Goal: Information Seeking & Learning: Learn about a topic

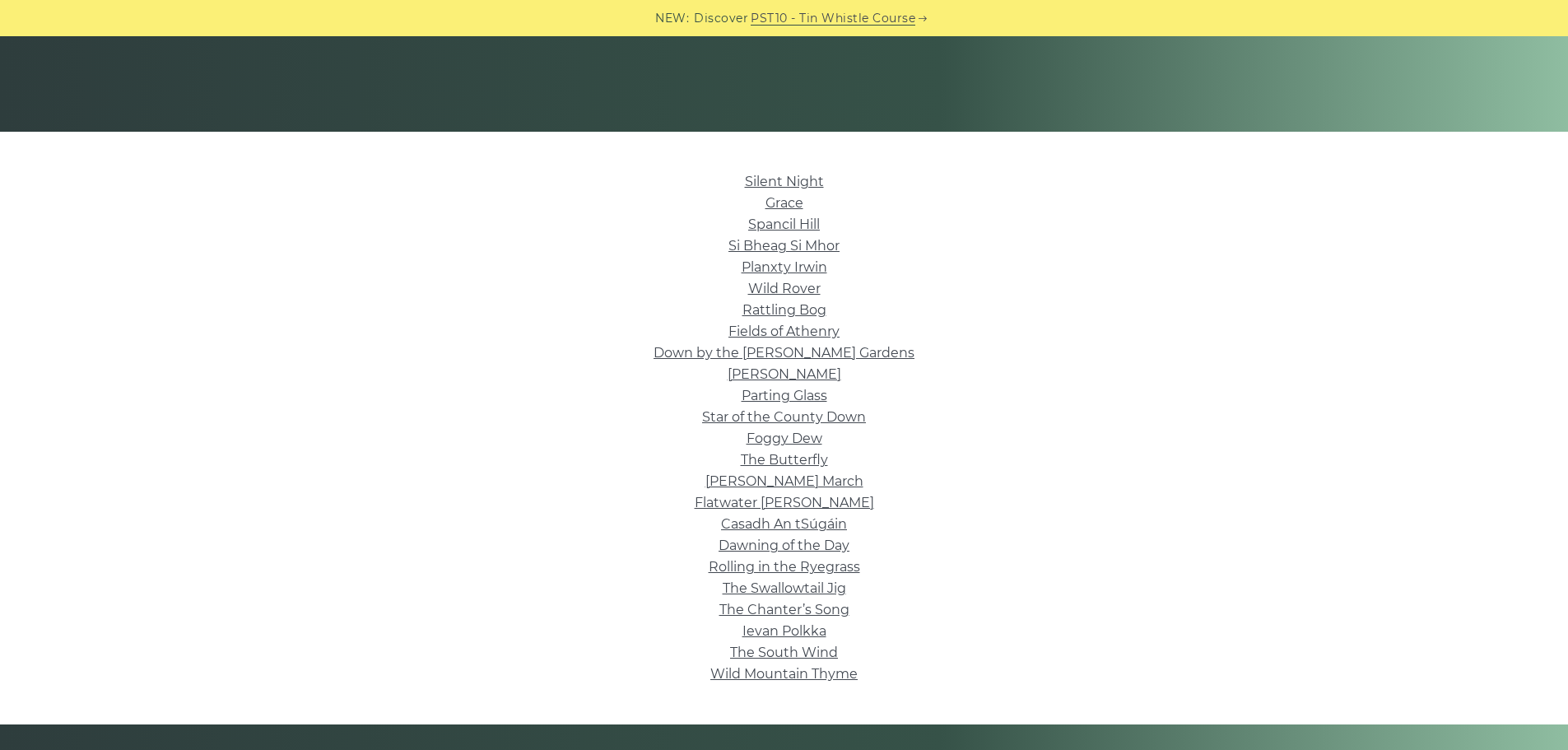
scroll to position [330, 0]
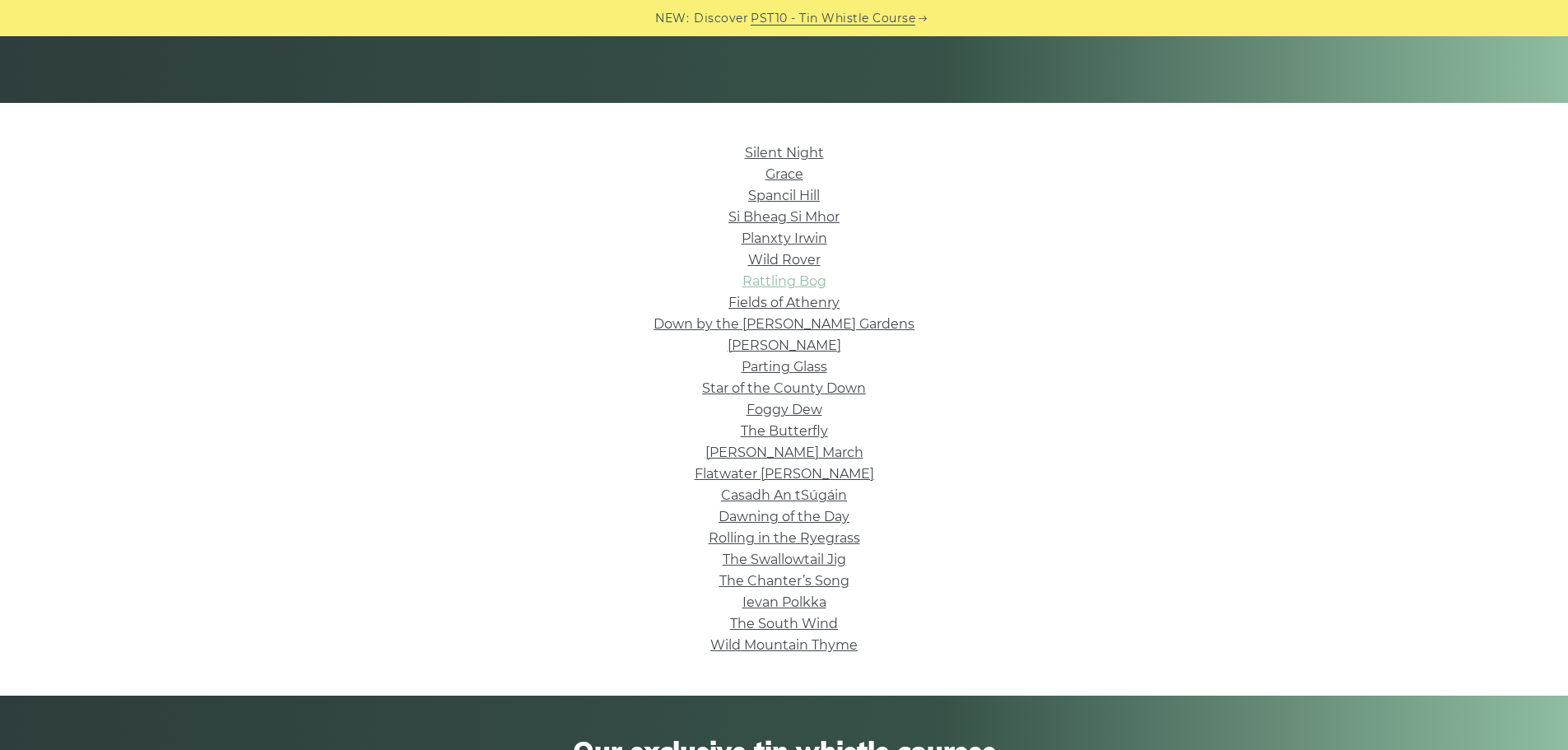
click at [798, 282] on link "Rattling Bog" at bounding box center [784, 281] width 84 height 15
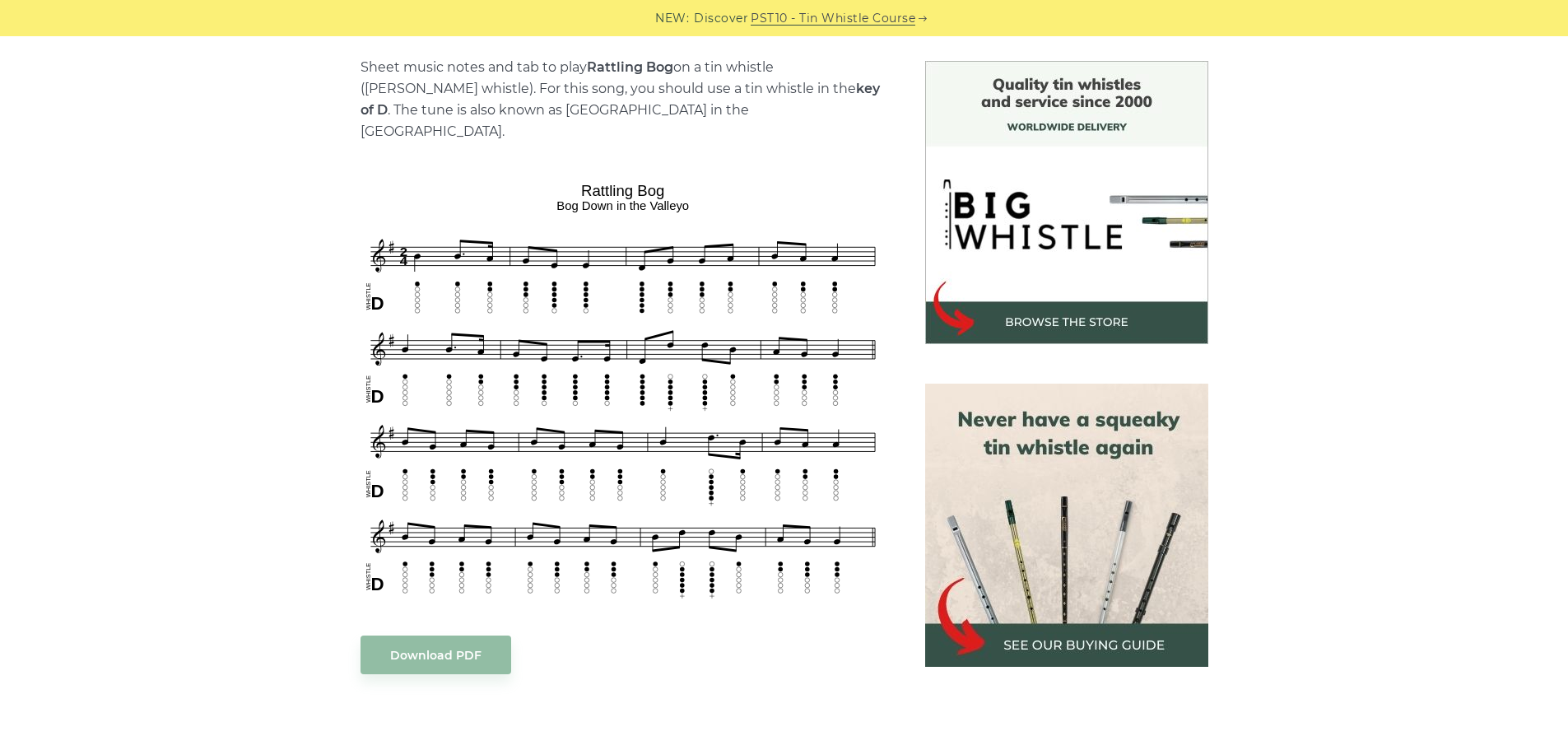
scroll to position [412, 0]
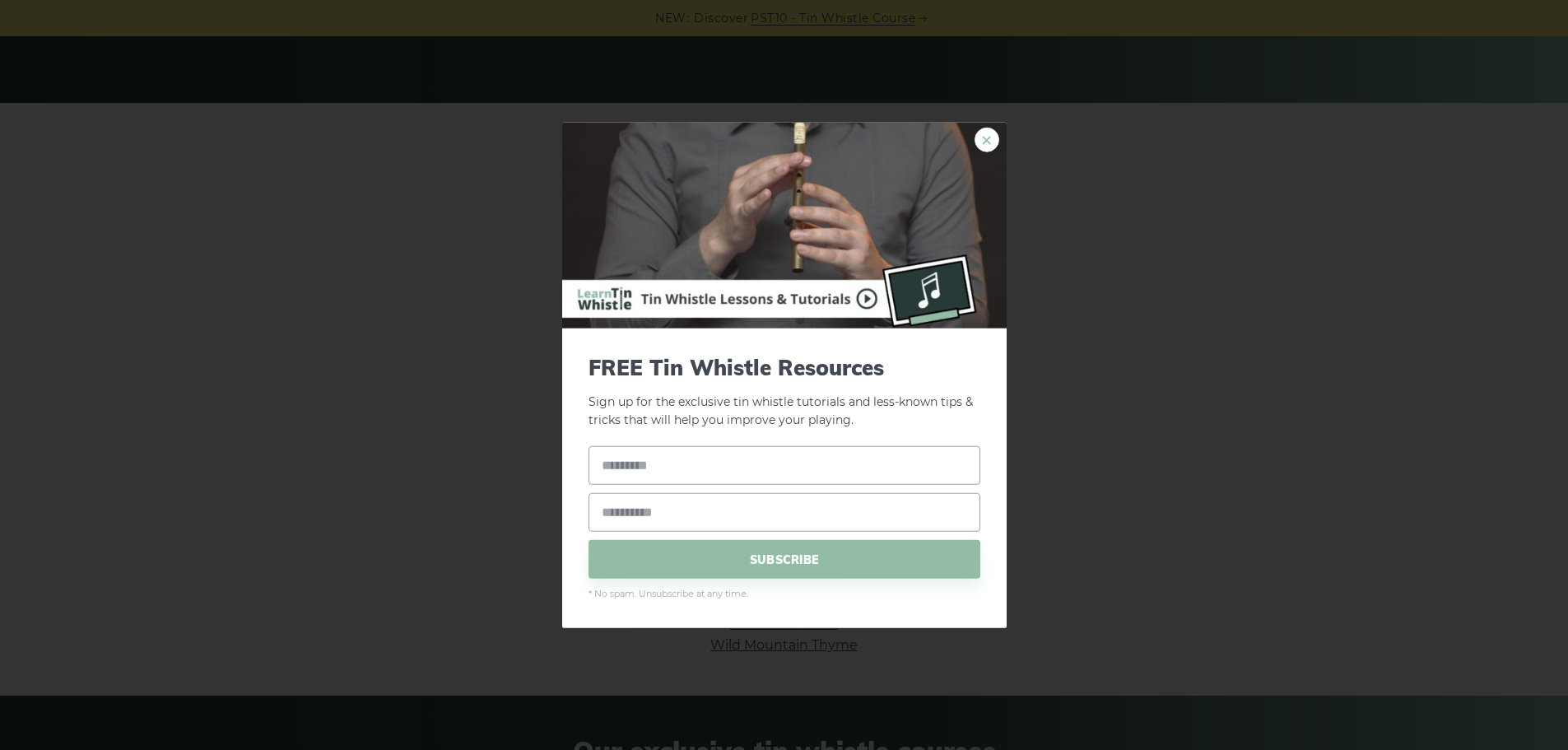
click at [984, 132] on link "×" at bounding box center [987, 140] width 25 height 25
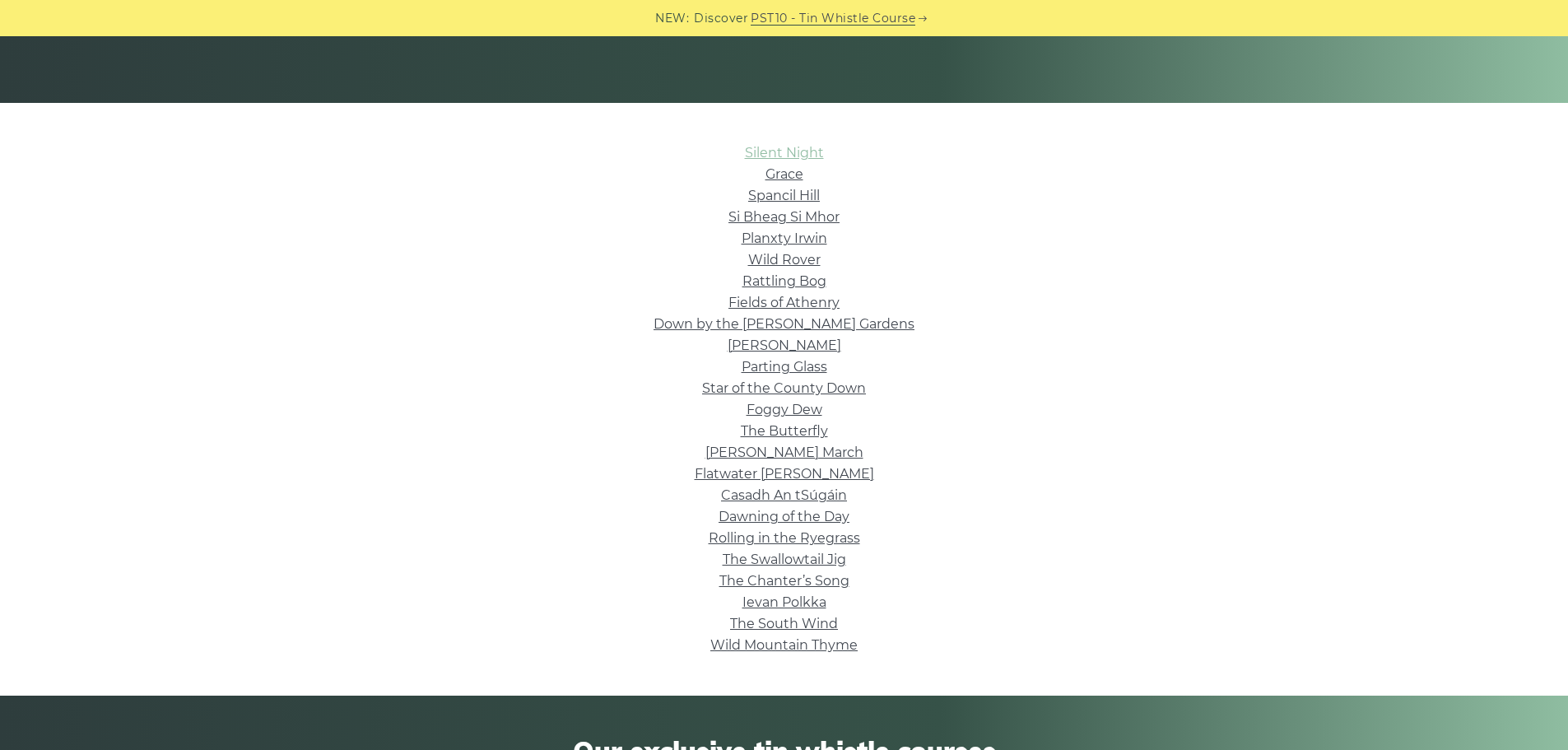
click at [802, 154] on link "Silent Night" at bounding box center [784, 152] width 79 height 15
click at [798, 256] on link "Wild Rover" at bounding box center [784, 259] width 72 height 15
click at [829, 388] on link "Star of the County Down" at bounding box center [784, 388] width 164 height 15
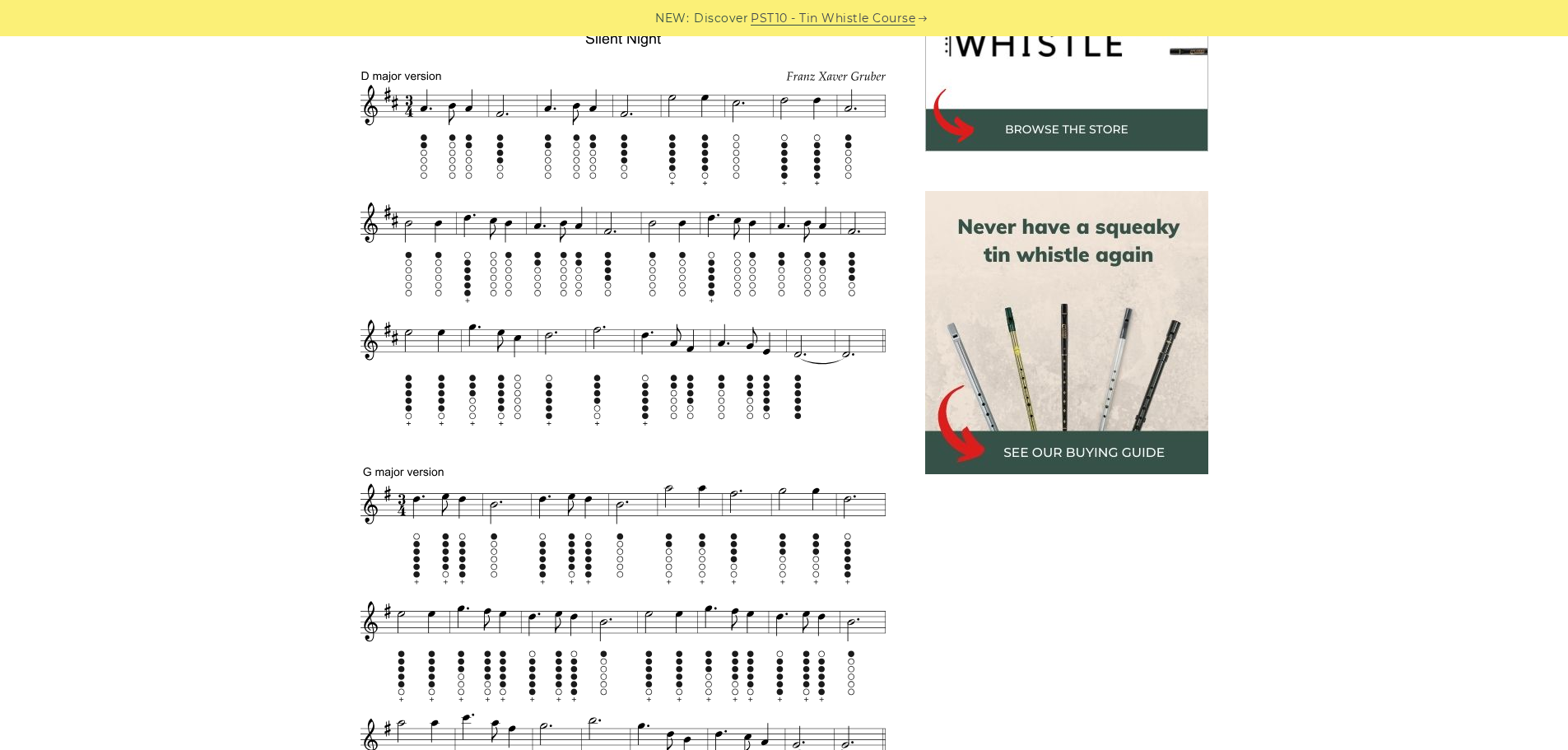
scroll to position [576, 0]
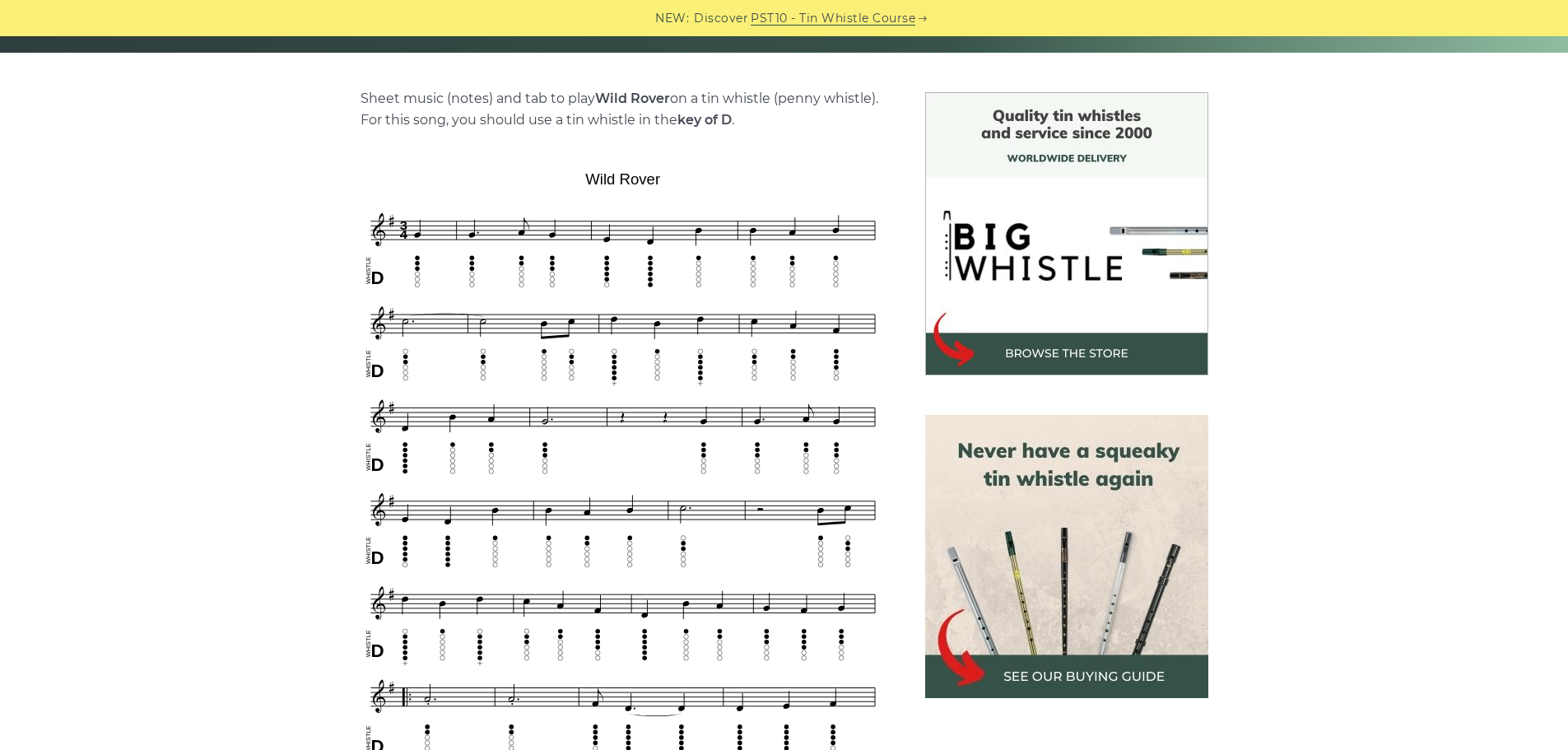
scroll to position [412, 0]
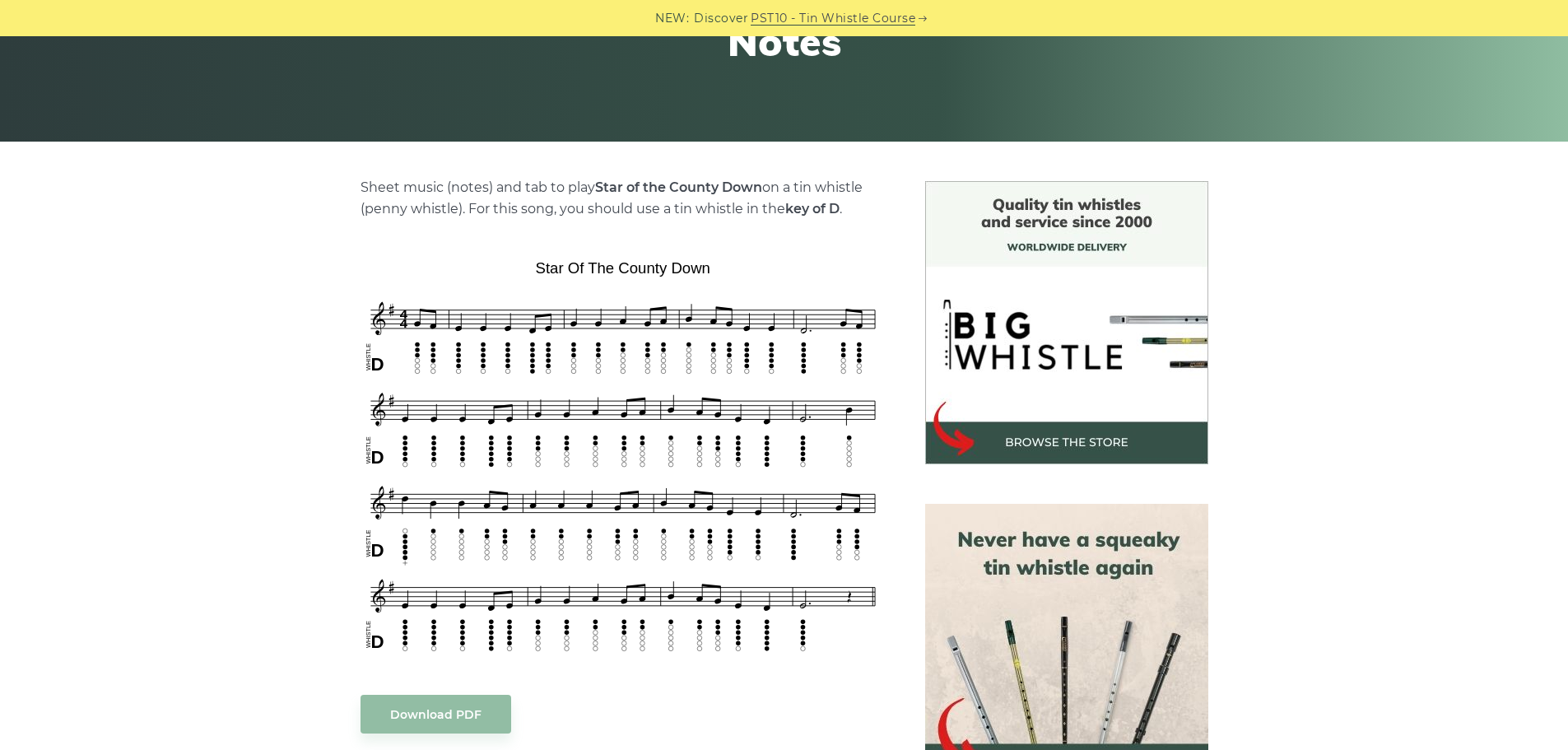
scroll to position [330, 0]
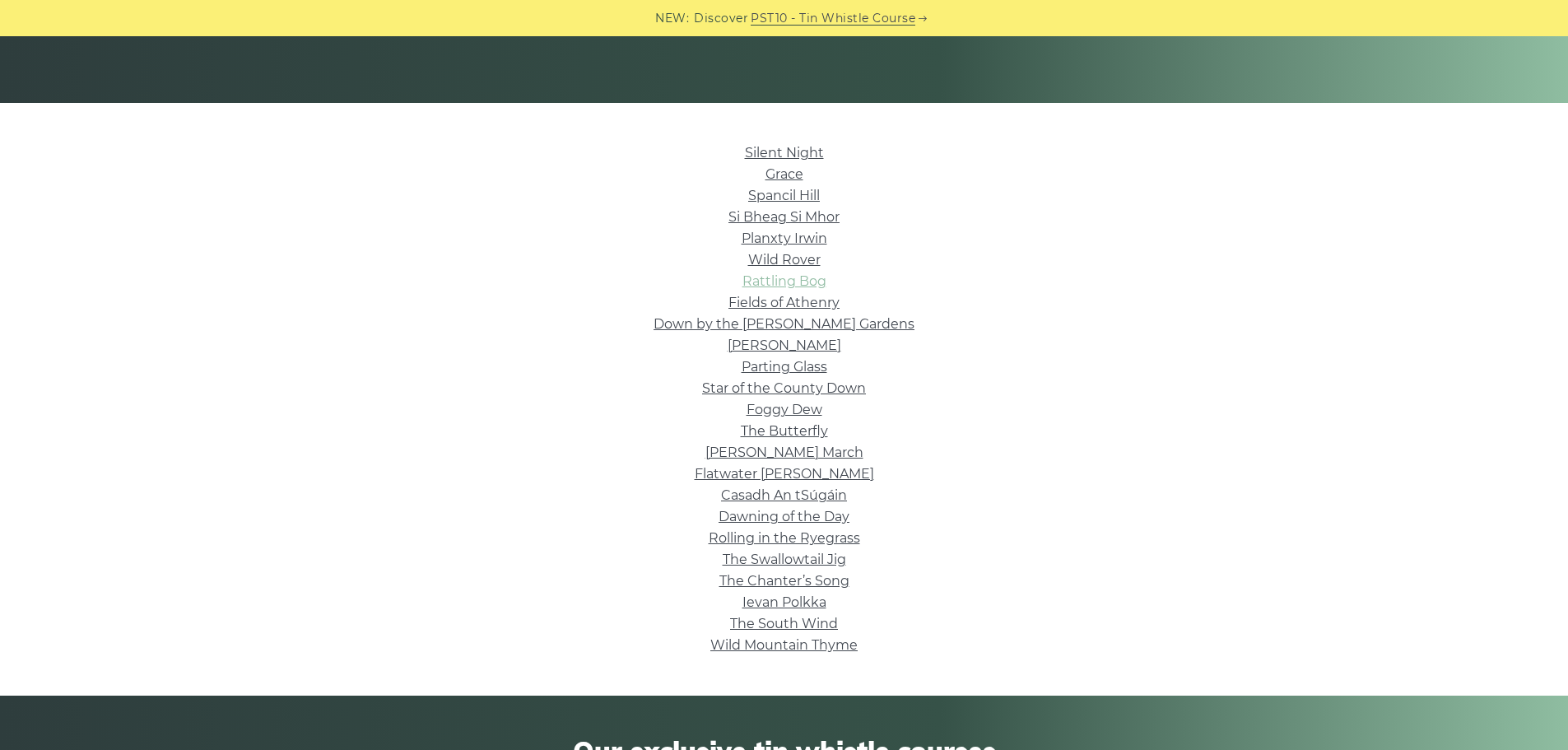
click at [764, 281] on link "Rattling Bog" at bounding box center [784, 281] width 84 height 15
